Goal: Information Seeking & Learning: Learn about a topic

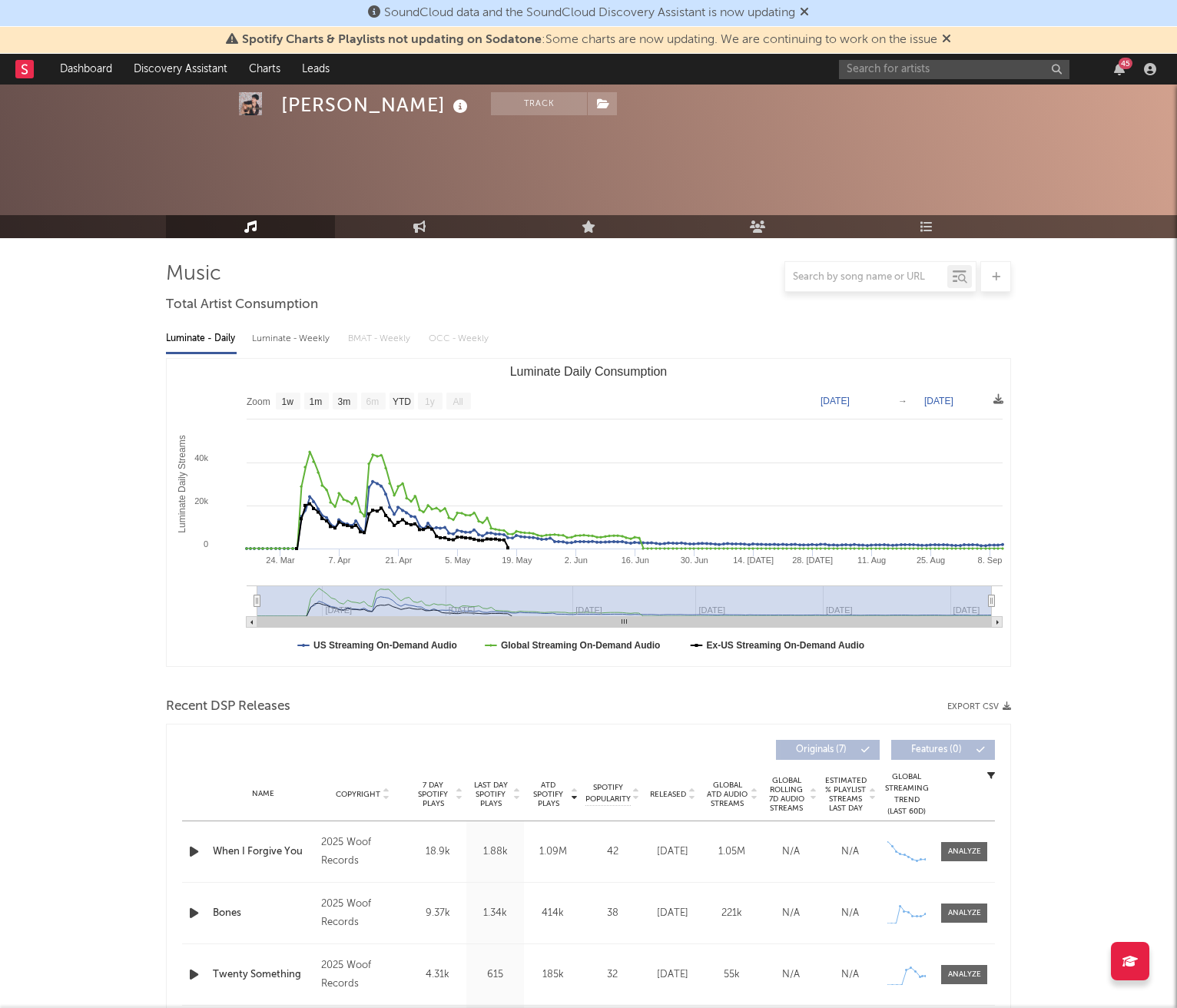
select select "1w"
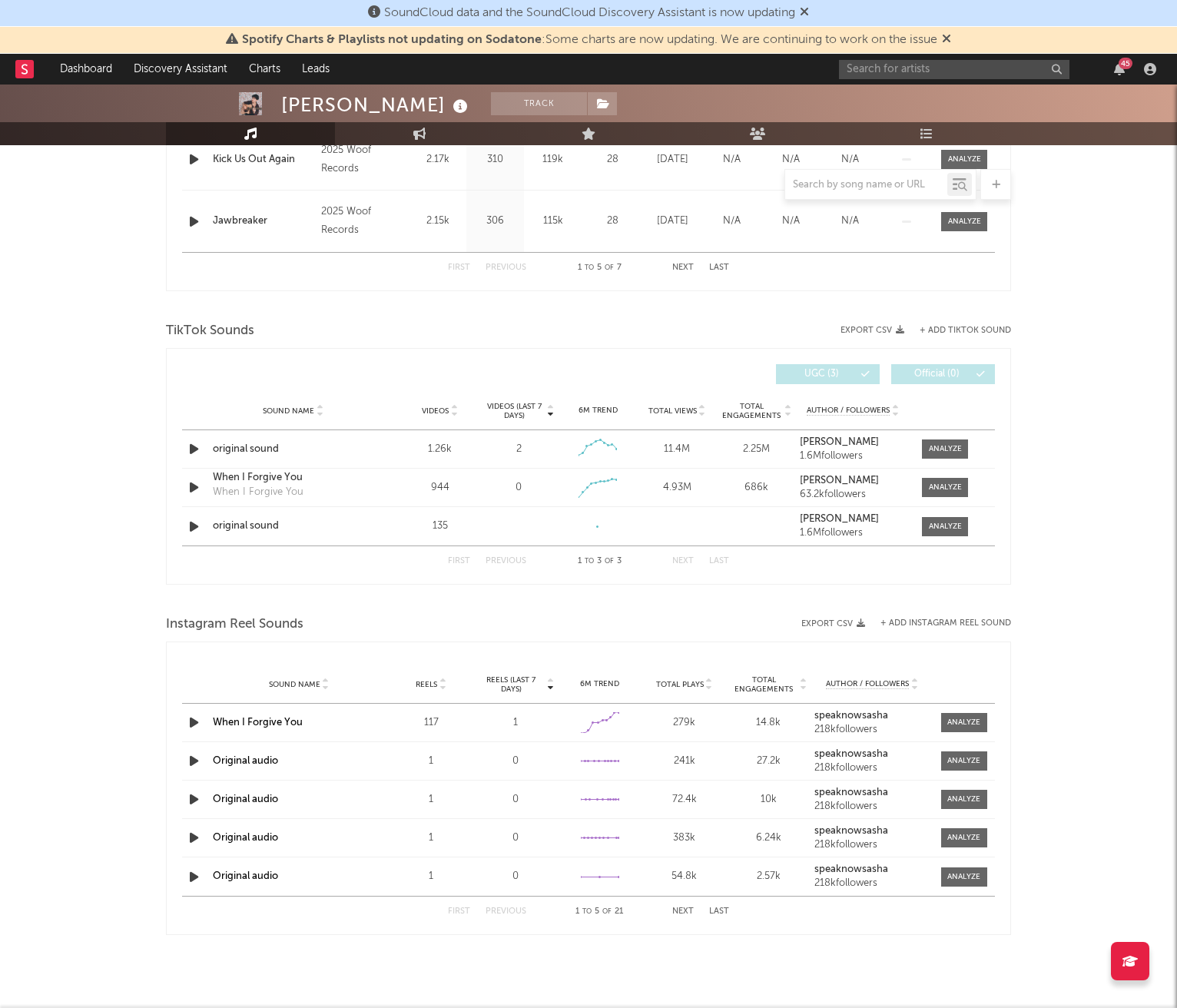
click at [946, 82] on div "45" at bounding box center [1000, 69] width 323 height 31
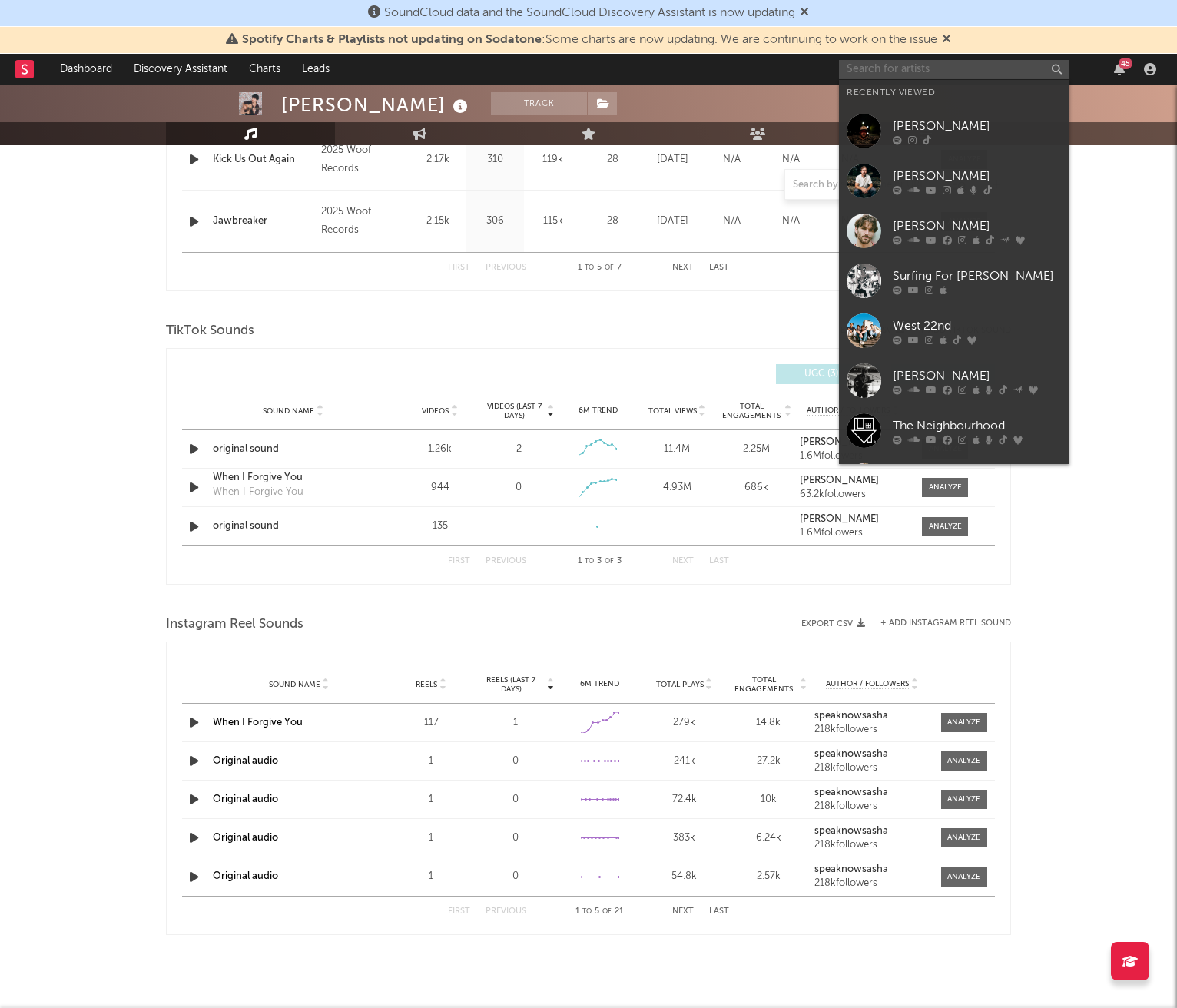
click at [945, 77] on input "text" at bounding box center [954, 69] width 231 height 19
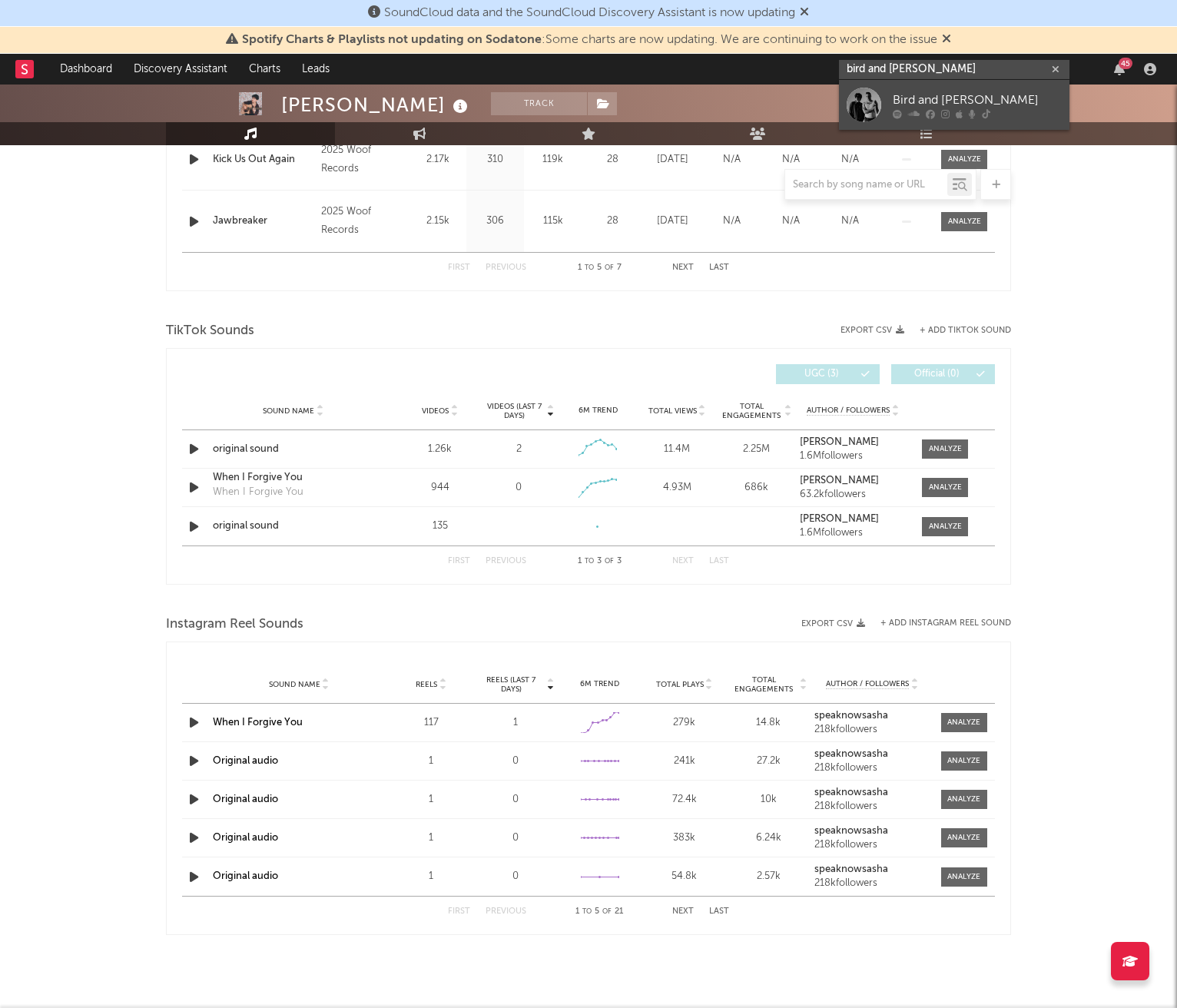
type input "bird and [PERSON_NAME]"
click at [946, 92] on div "Bird and [PERSON_NAME]" at bounding box center [977, 99] width 169 height 19
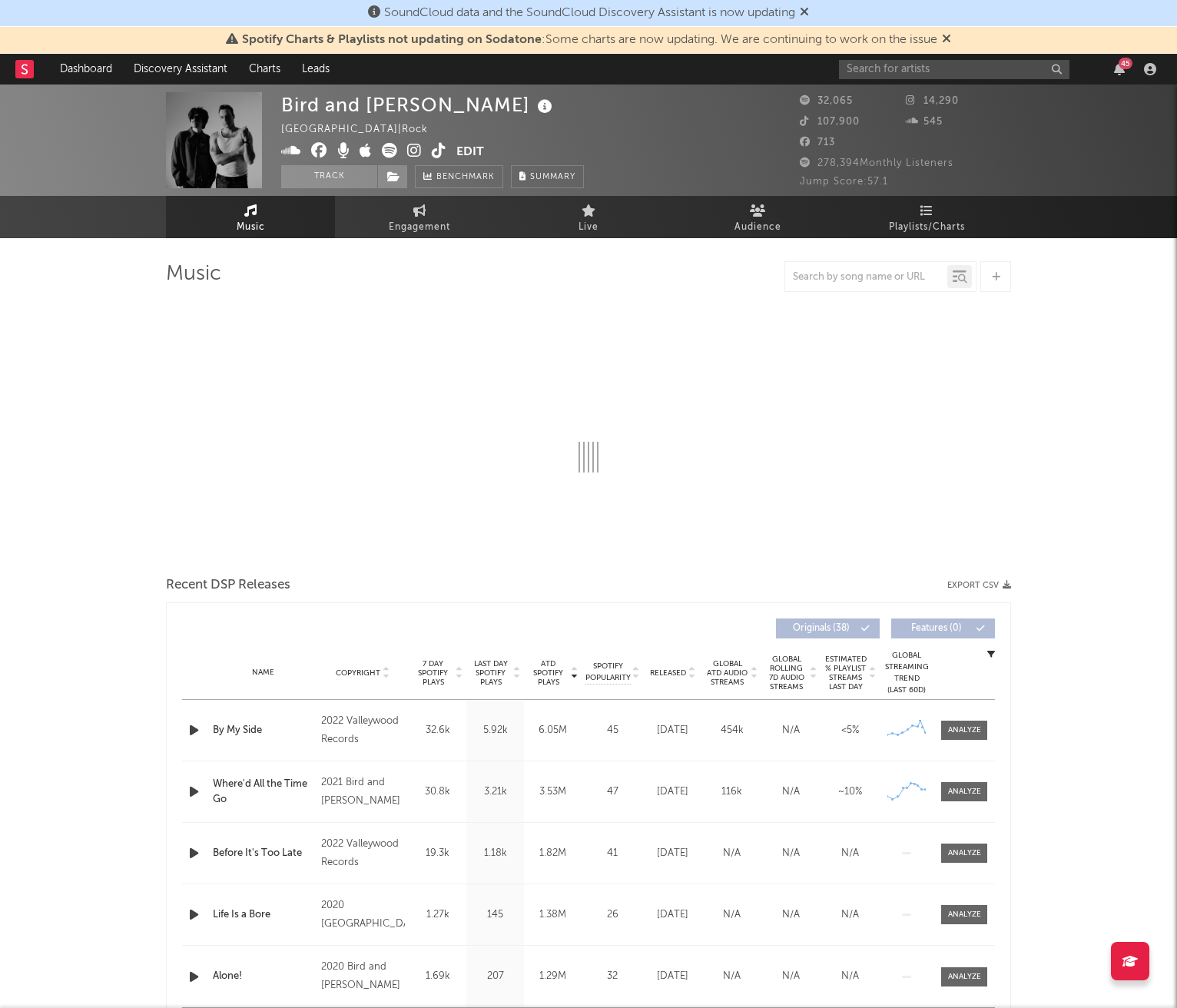
select select "6m"
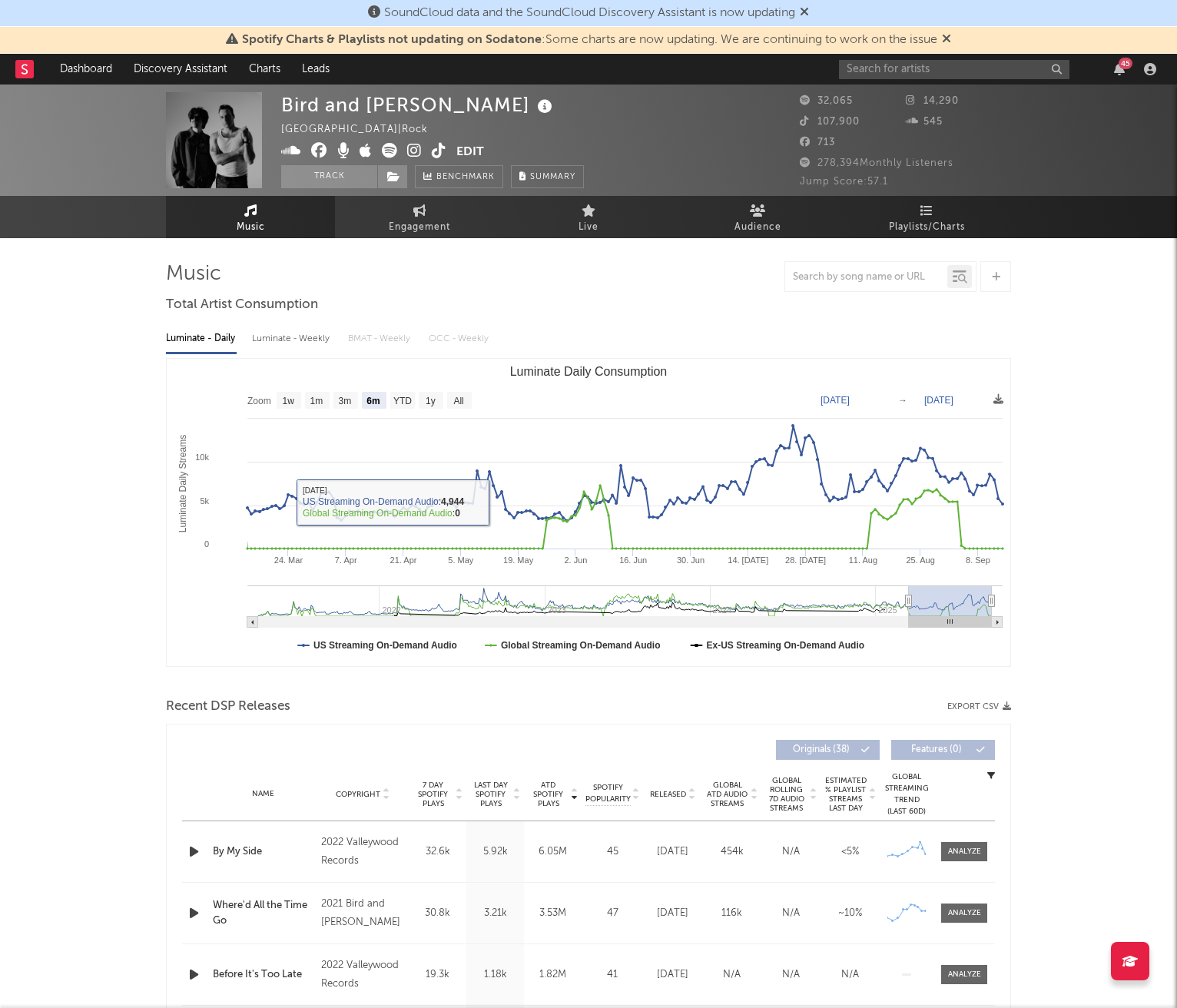
click at [280, 342] on div "Luminate - Weekly" at bounding box center [292, 339] width 81 height 26
select select "6m"
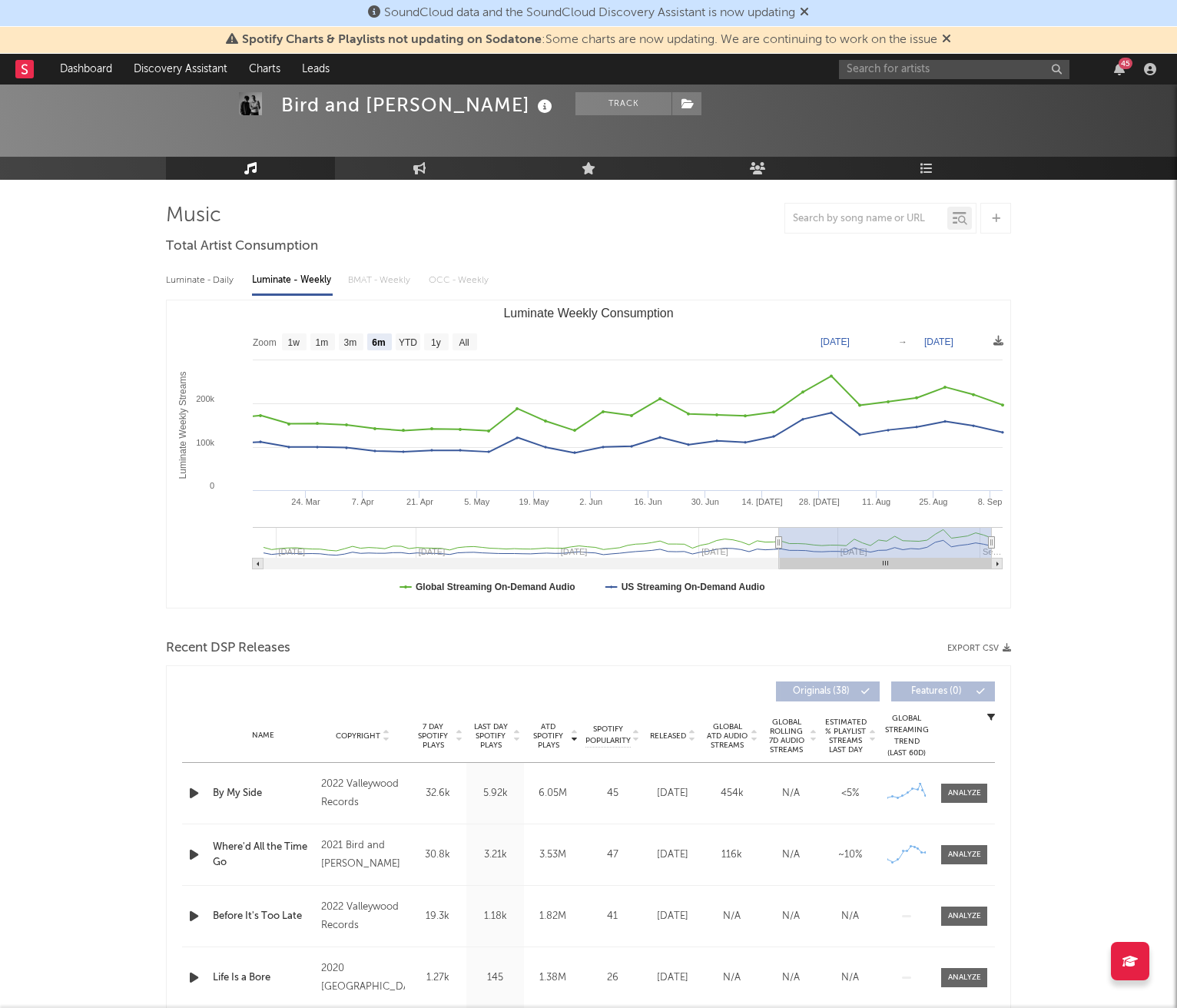
scroll to position [69, 0]
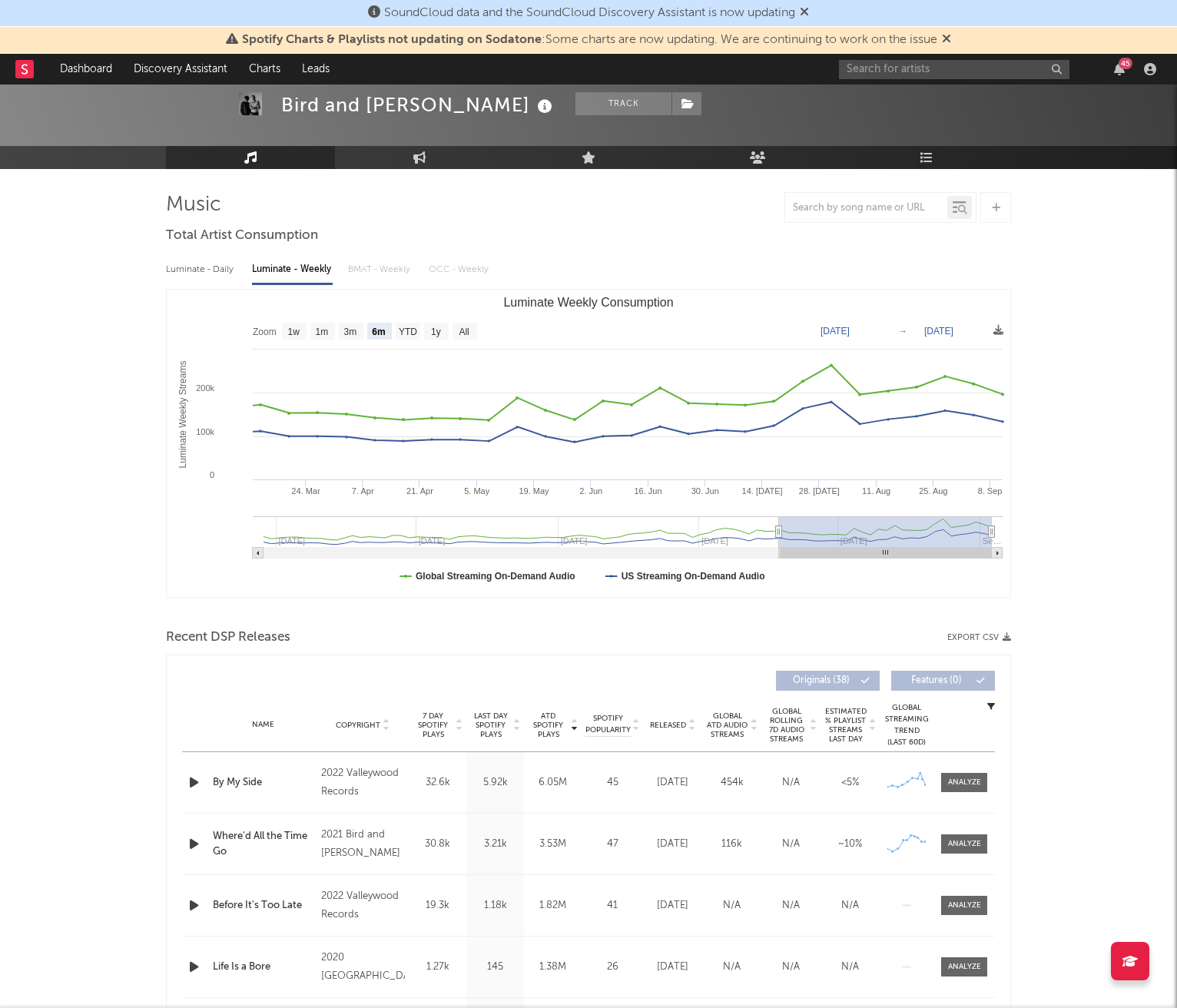
click at [676, 734] on div "Name Copyright Label Album Names Composer Names 7 Day Spotify Plays Last Day Sp…" at bounding box center [588, 725] width 813 height 54
click at [678, 721] on span "Released" at bounding box center [668, 725] width 36 height 9
click at [969, 69] on input "text" at bounding box center [954, 69] width 231 height 19
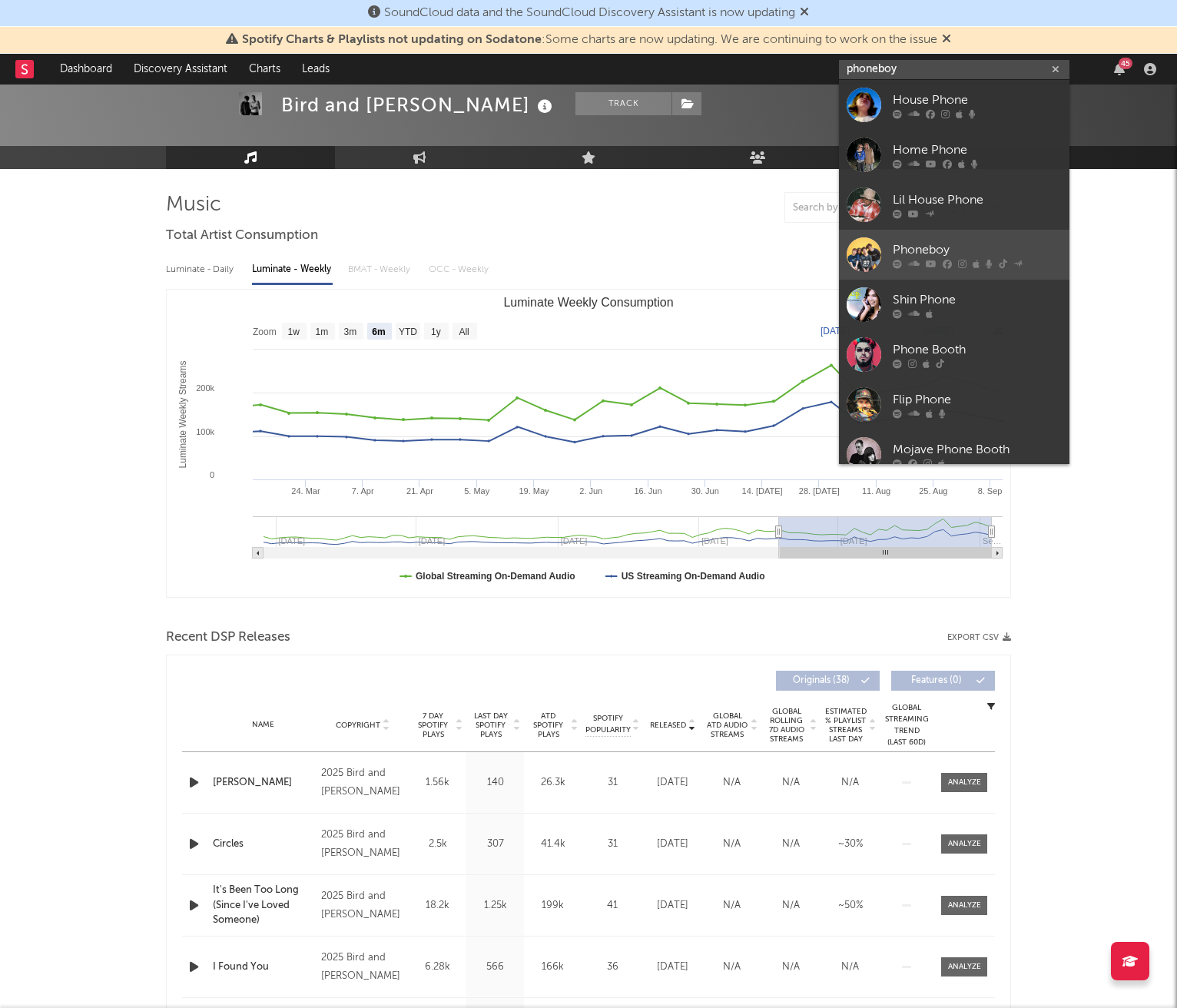
type input "phoneboy"
click at [973, 242] on div "Phoneboy" at bounding box center [977, 249] width 169 height 19
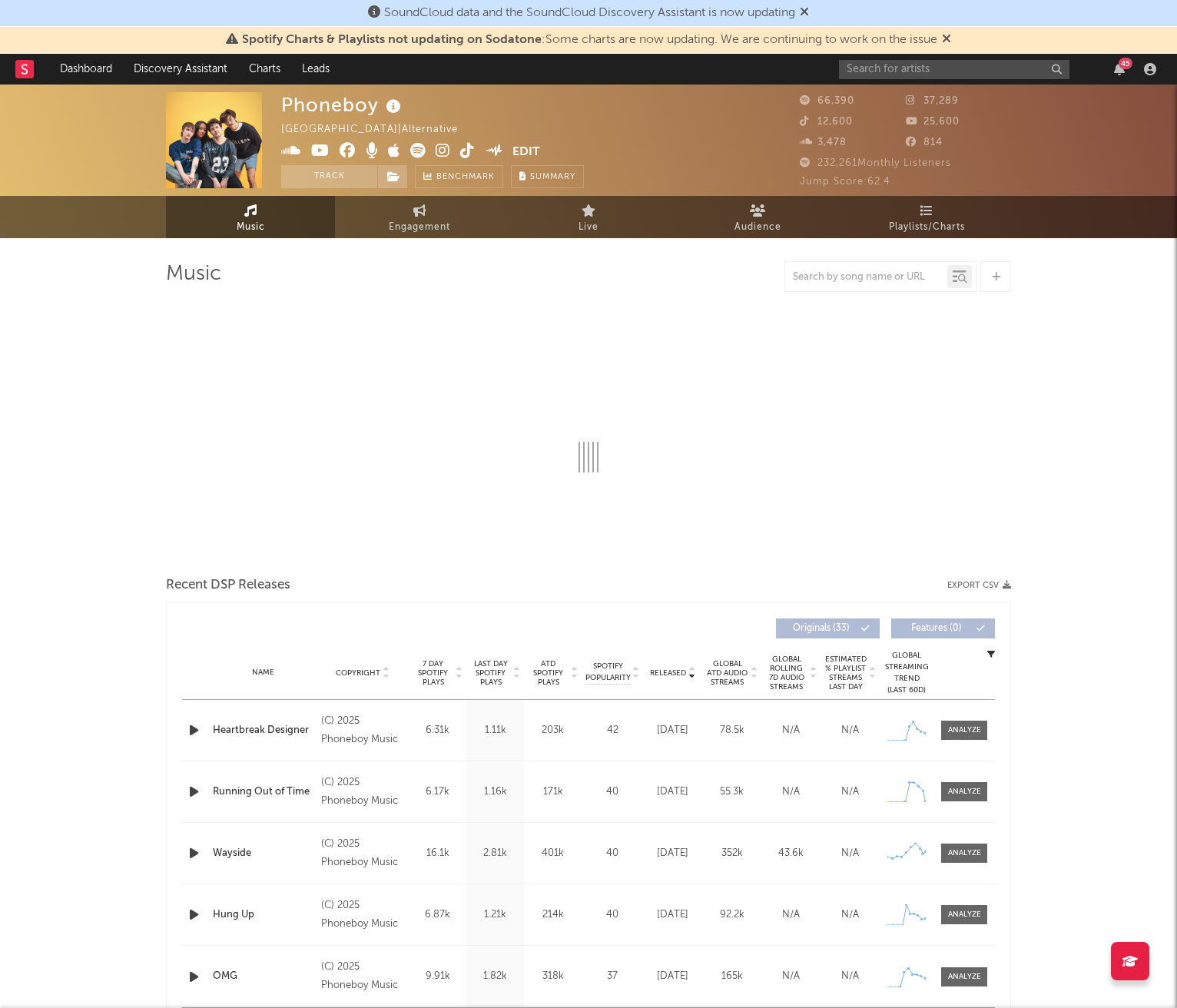
select select "6m"
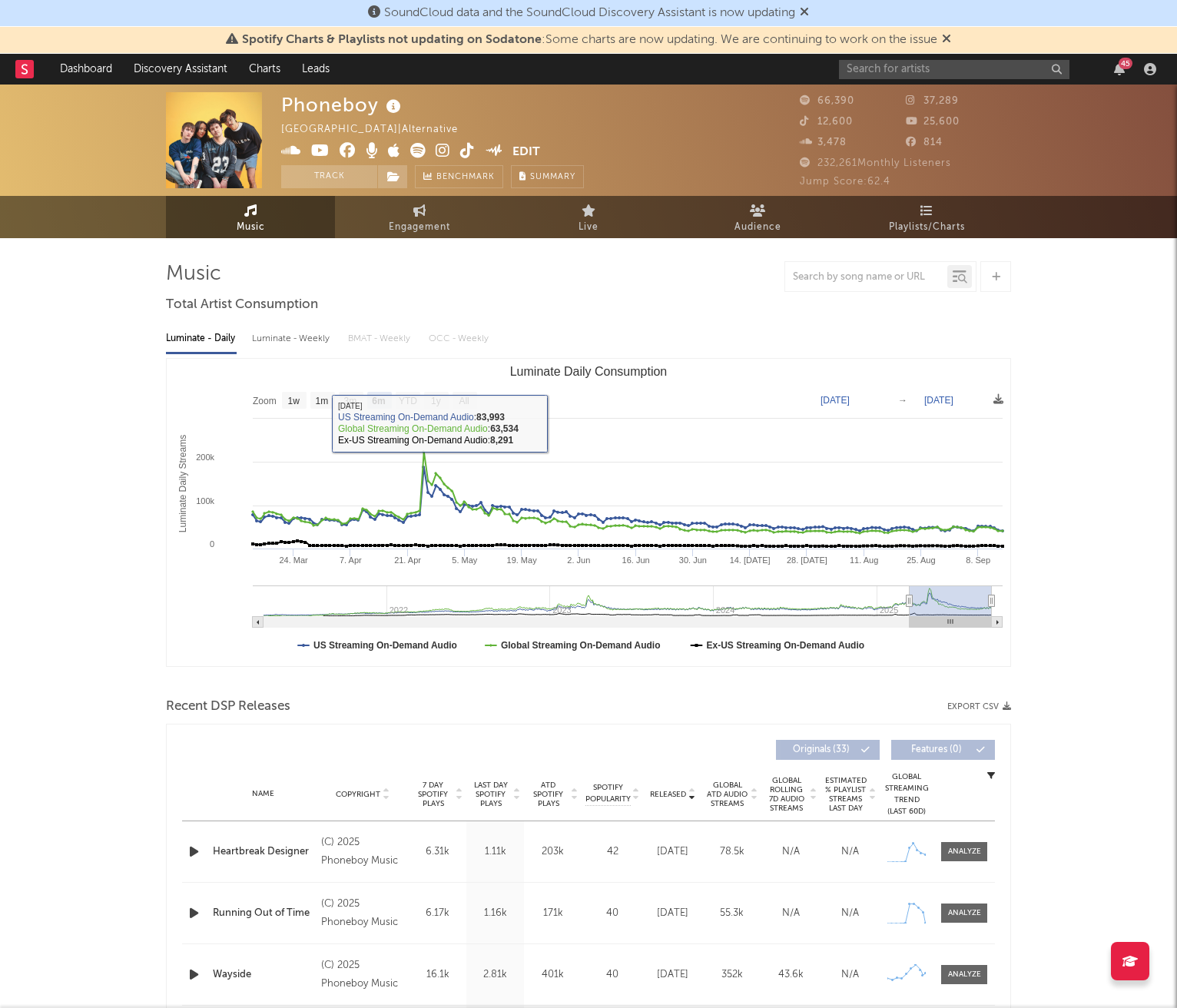
click at [320, 342] on div "Luminate - Weekly" at bounding box center [292, 339] width 81 height 26
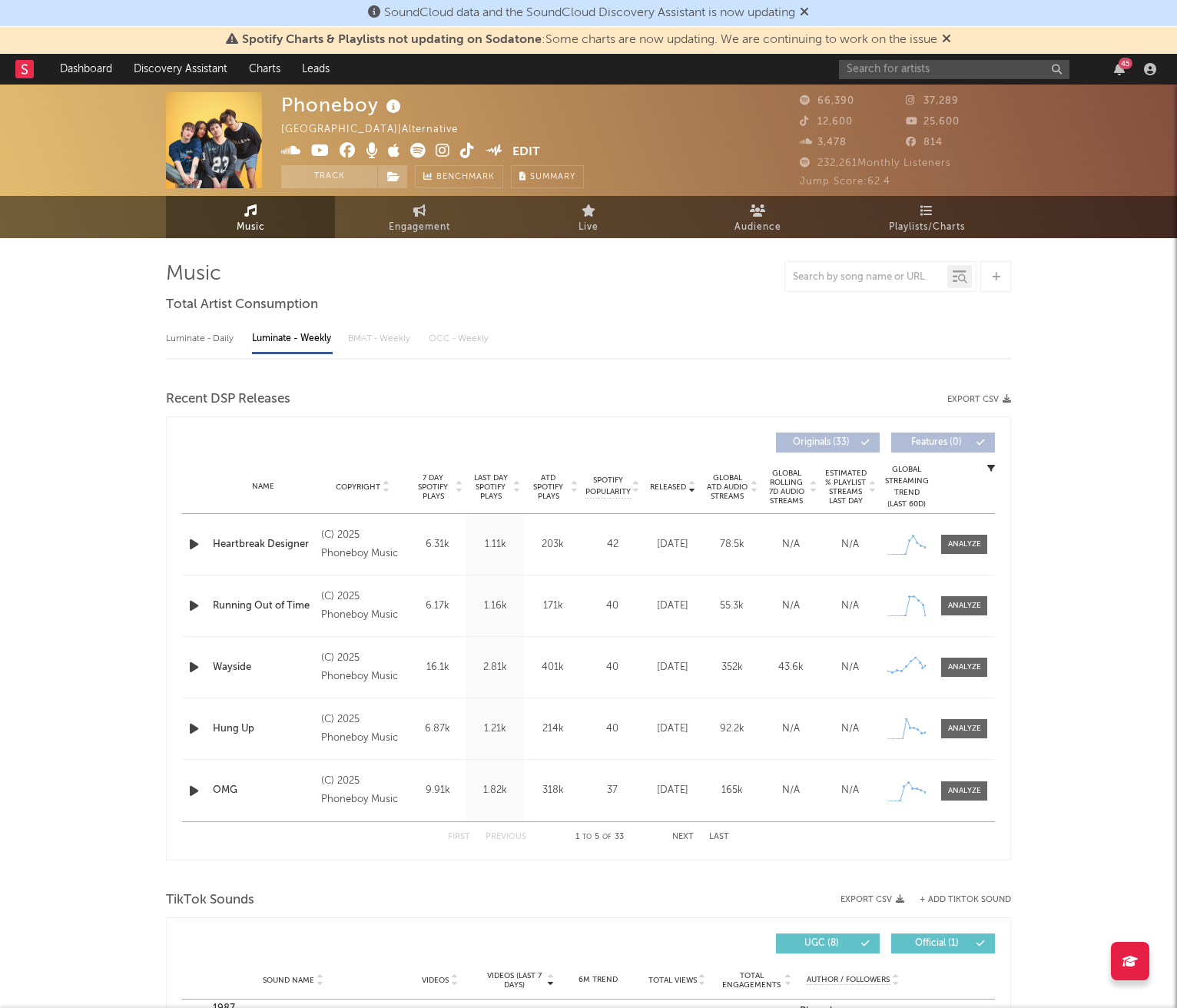
select select "6m"
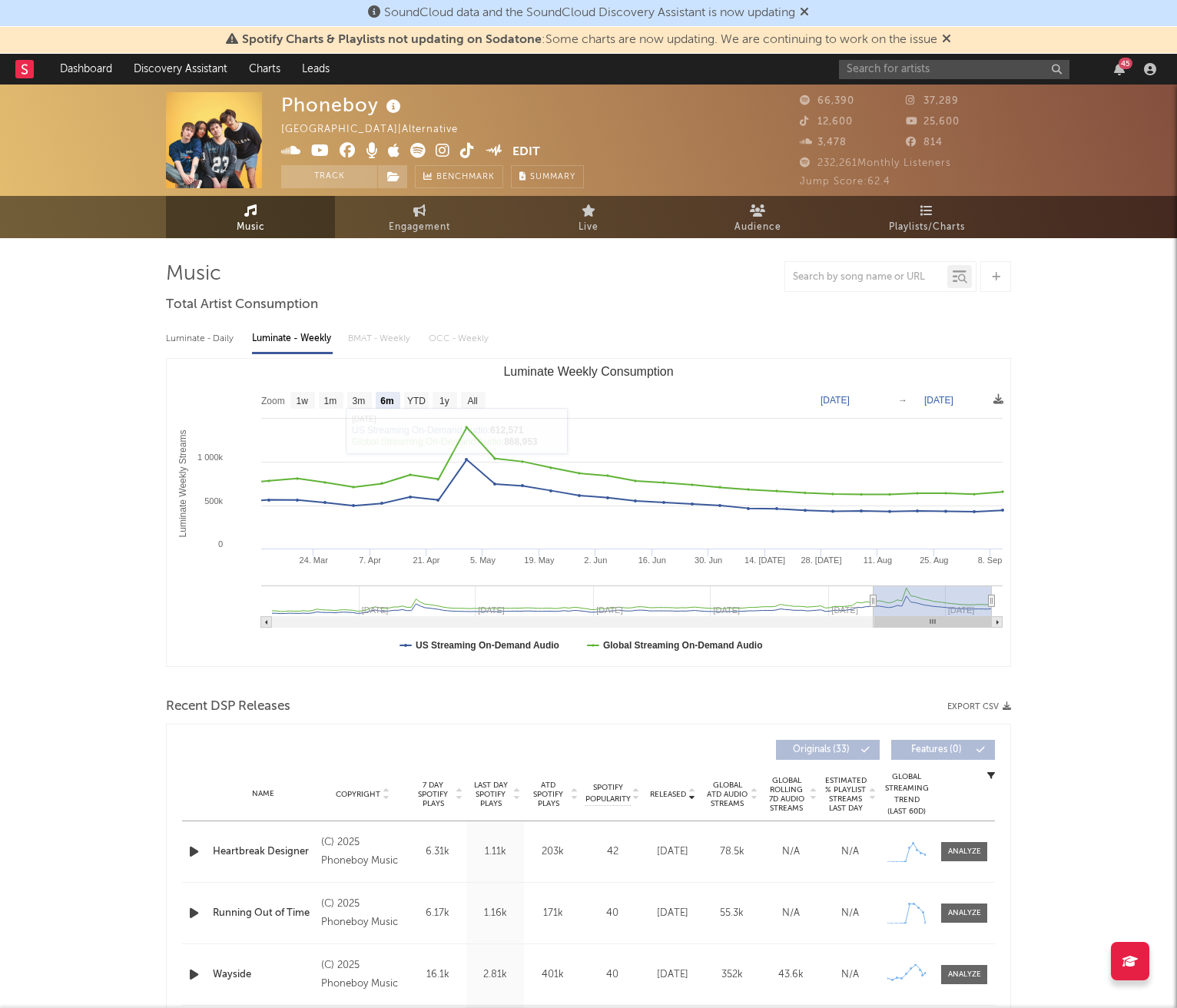
click at [230, 334] on div "Luminate - Daily" at bounding box center [202, 339] width 71 height 26
select select "6m"
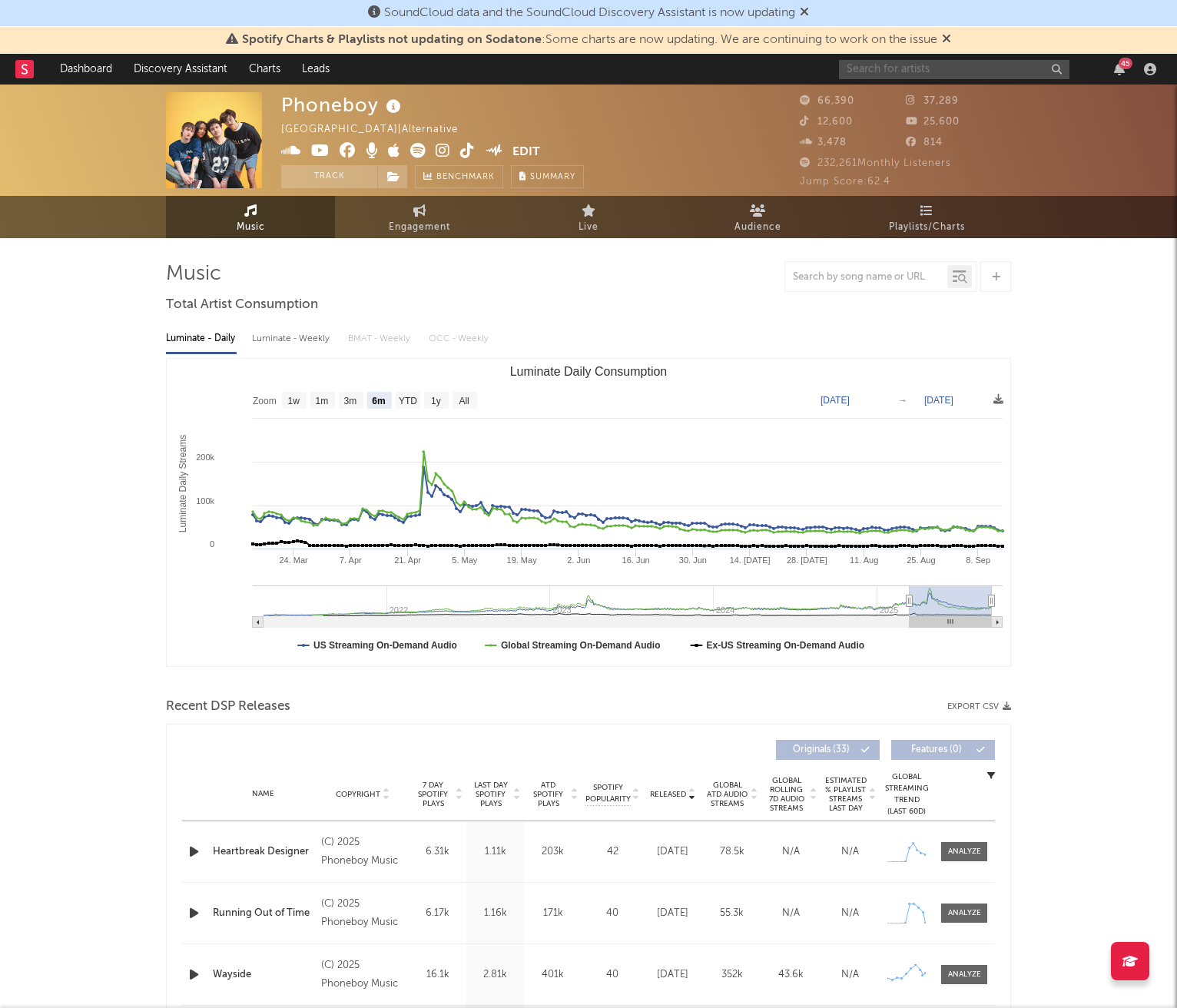
click at [981, 67] on input "text" at bounding box center [954, 69] width 231 height 19
type input "bumpin uglies"
click at [991, 95] on div "Bumpin Uglies" at bounding box center [977, 99] width 169 height 19
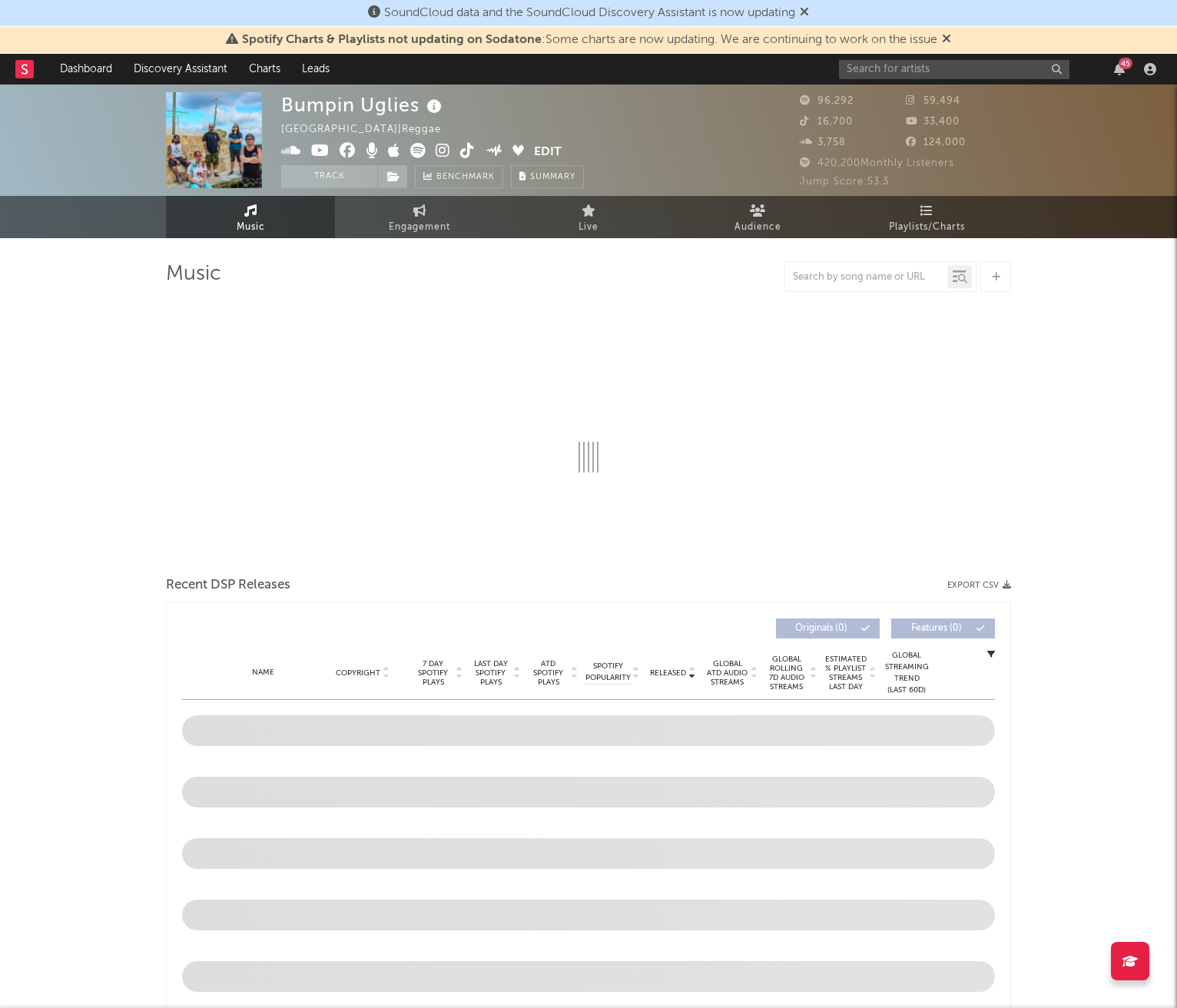
select select "6m"
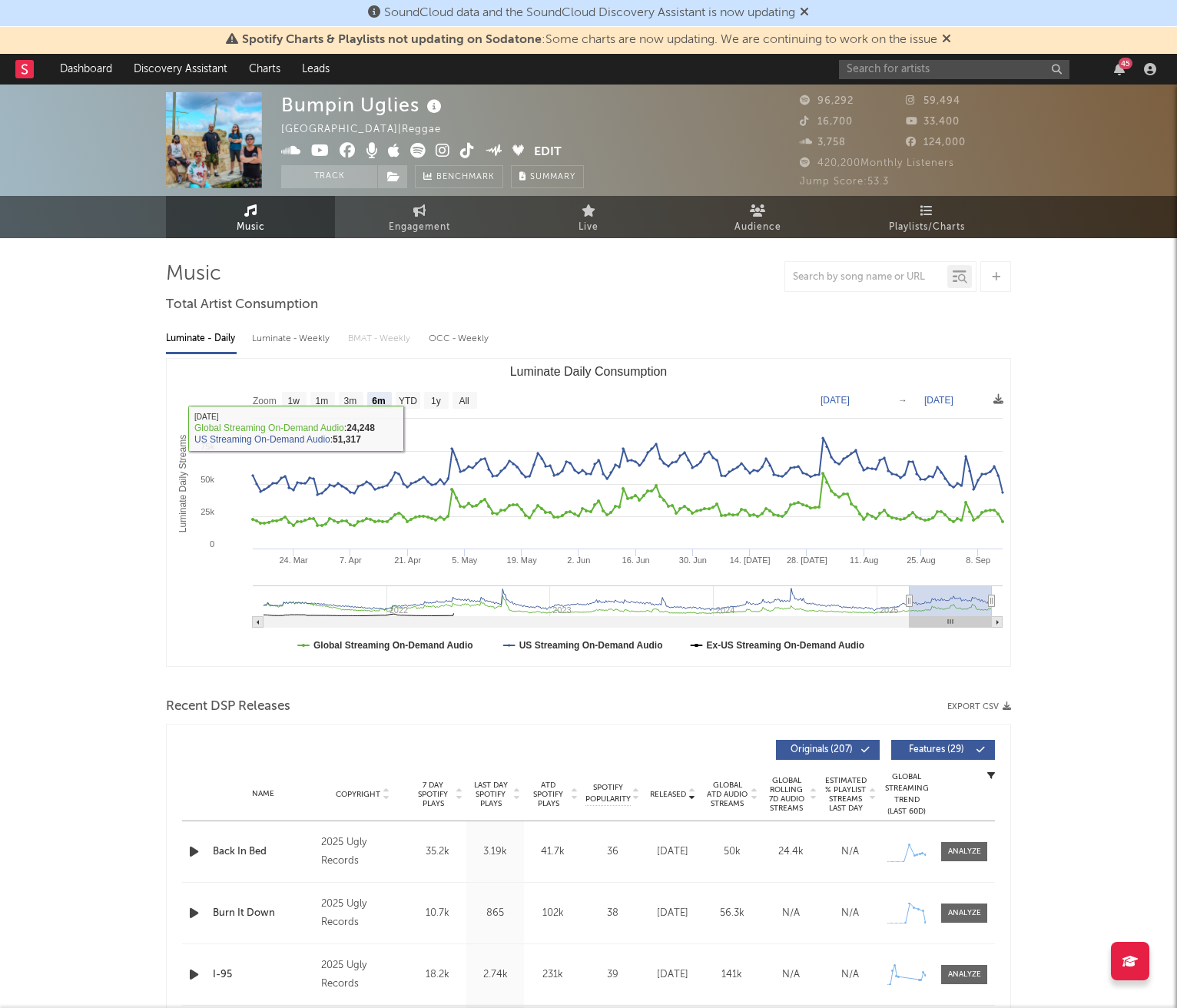
click at [259, 339] on div "Luminate - Weekly" at bounding box center [292, 339] width 81 height 26
select select "6m"
